Goal: Task Accomplishment & Management: Manage account settings

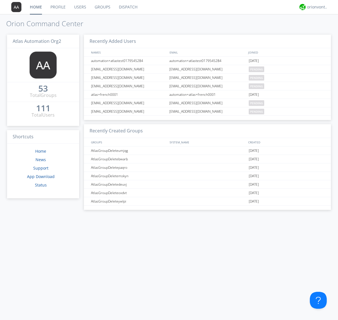
click at [102, 7] on link "Groups" at bounding box center [103, 7] width 24 height 14
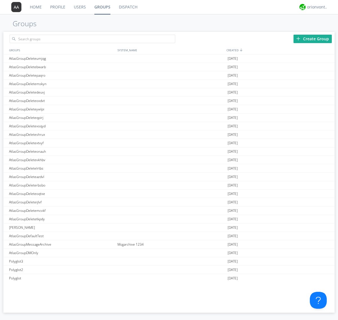
click at [313, 39] on div "Create Group" at bounding box center [313, 39] width 38 height 8
click at [102, 7] on link "Groups" at bounding box center [102, 7] width 25 height 14
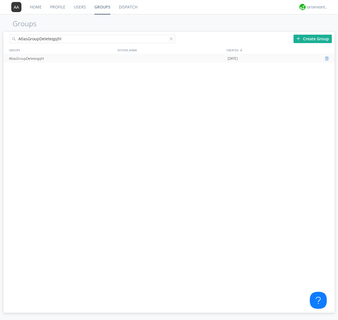
type input "AtlasGroupDeleteqpjhl"
click at [328, 59] on div at bounding box center [328, 58] width 6 height 5
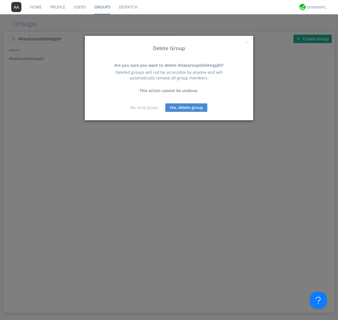
click at [187, 107] on button "Yes, delete group" at bounding box center [187, 107] width 42 height 8
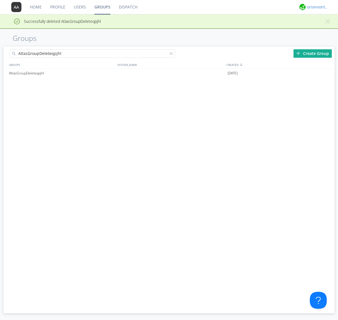
click at [316, 7] on div "orionvontas+atlas+automation+org2" at bounding box center [317, 7] width 21 height 6
